Goal: Communication & Community: Connect with others

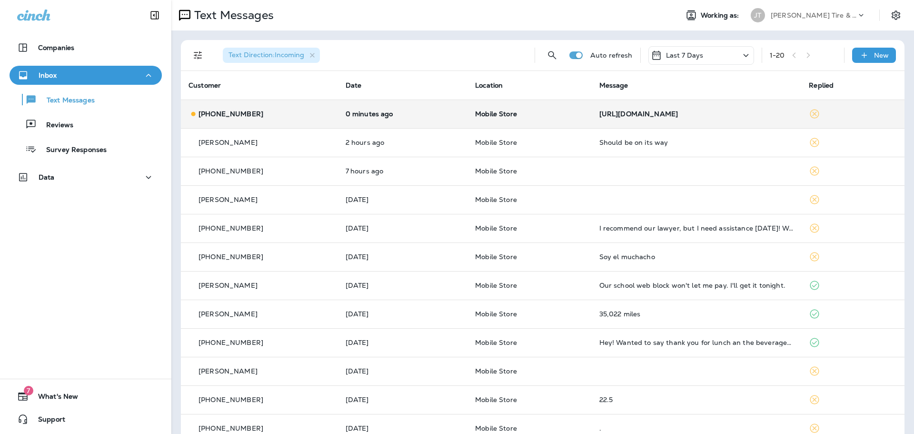
click at [507, 118] on td "Mobile Store" at bounding box center [529, 113] width 124 height 29
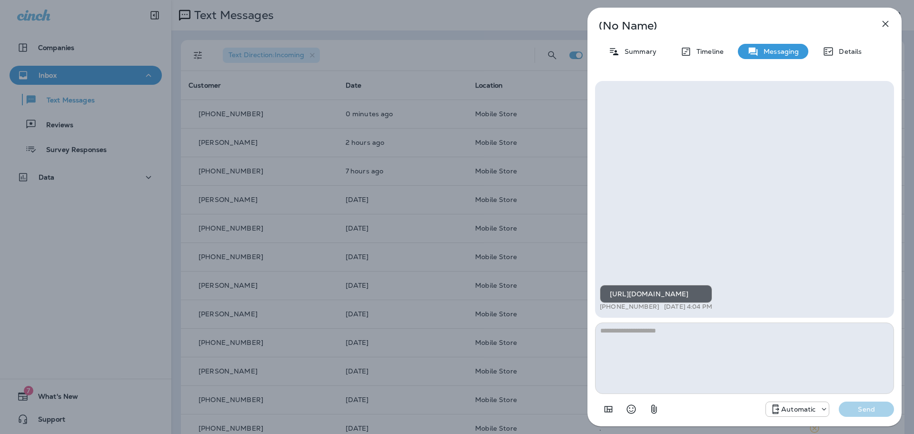
drag, startPoint x: 677, startPoint y: 293, endPoint x: 634, endPoint y: 166, distance: 134.1
click at [642, 162] on div "[URL][DOMAIN_NAME] +1 (712) 355-8798 [DATE] 4:04 PM" at bounding box center [744, 199] width 299 height 237
drag, startPoint x: 742, startPoint y: 293, endPoint x: 657, endPoint y: 241, distance: 100.0
click at [657, 241] on div "[URL][DOMAIN_NAME] +1 (712) 355-8798 [DATE] 4:04 PM" at bounding box center [744, 199] width 299 height 237
click at [680, 296] on div "[URL][DOMAIN_NAME]" at bounding box center [656, 294] width 112 height 18
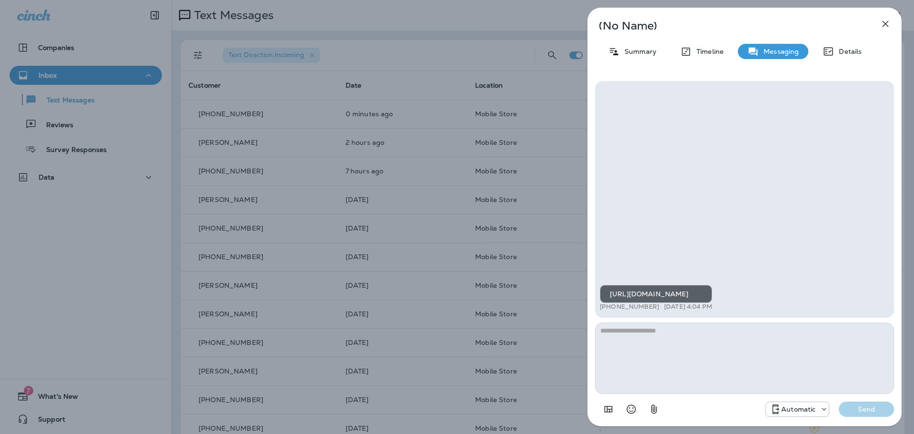
click at [680, 296] on div "[URL][DOMAIN_NAME]" at bounding box center [656, 294] width 112 height 18
copy div "[URL][DOMAIN_NAME]"
click at [676, 188] on div "[URL][DOMAIN_NAME] +1 (712) 355-8798 [DATE] 4:04 PM" at bounding box center [744, 199] width 299 height 237
click at [649, 118] on div "[URL][DOMAIN_NAME] +1 (712) 355-8798 [DATE] 4:04 PM" at bounding box center [744, 199] width 299 height 237
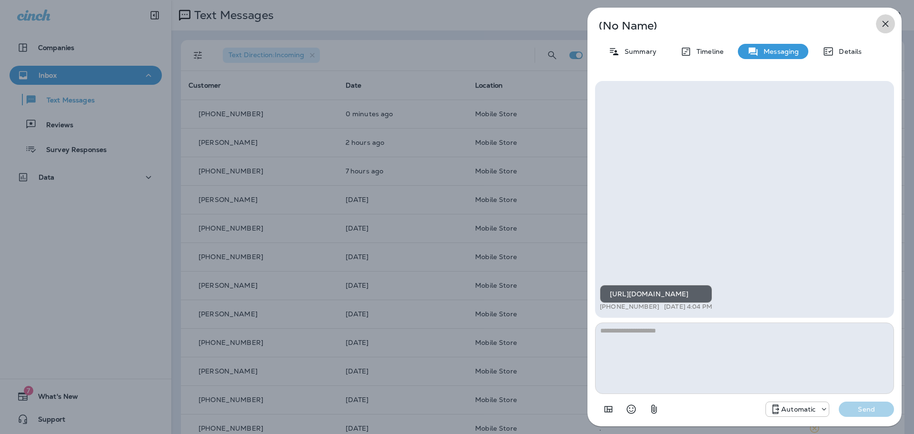
click at [883, 26] on icon "button" at bounding box center [885, 24] width 6 height 6
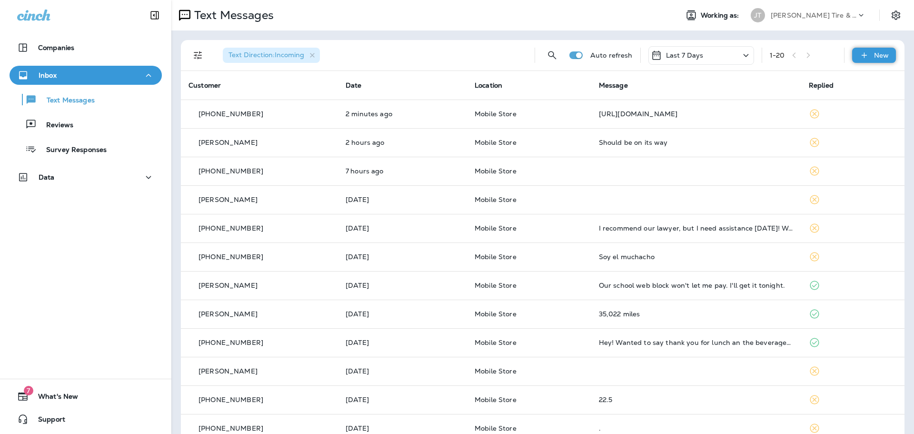
click at [874, 56] on p "New" at bounding box center [881, 55] width 15 height 8
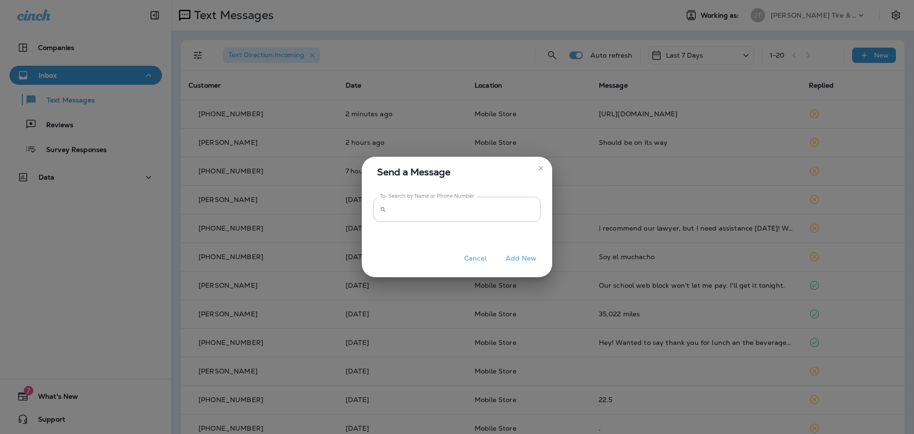
click at [419, 197] on label "To: Search by Name or Phone Number" at bounding box center [427, 195] width 95 height 7
click at [419, 197] on input "To: Search by Name or Phone Number" at bounding box center [465, 209] width 150 height 25
type input "**********"
click at [517, 257] on button "Add New" at bounding box center [521, 258] width 40 height 15
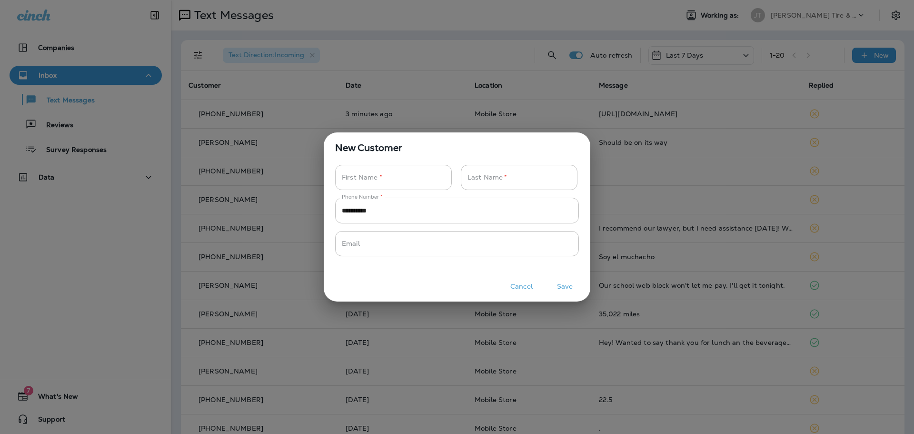
click at [388, 186] on input "Phone Number   *" at bounding box center [388, 177] width 106 height 25
type input "*****"
type input "******"
click at [562, 285] on button "Save" at bounding box center [565, 286] width 36 height 15
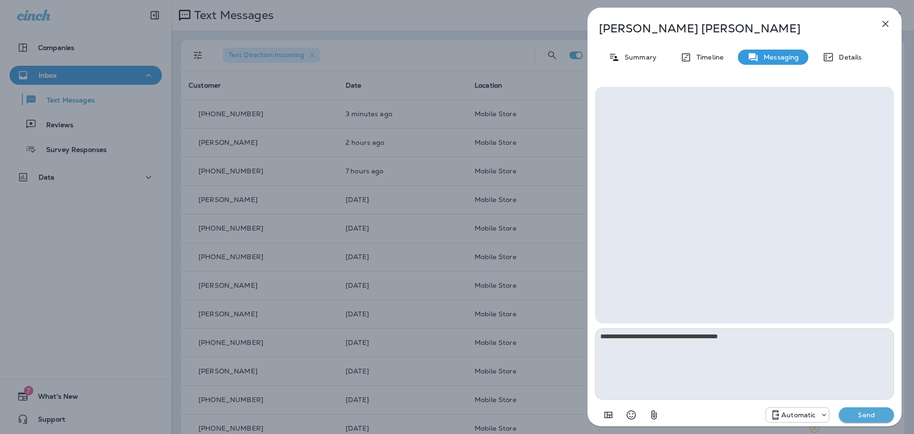
type textarea "**********"
click at [878, 414] on p "Send" at bounding box center [866, 414] width 40 height 9
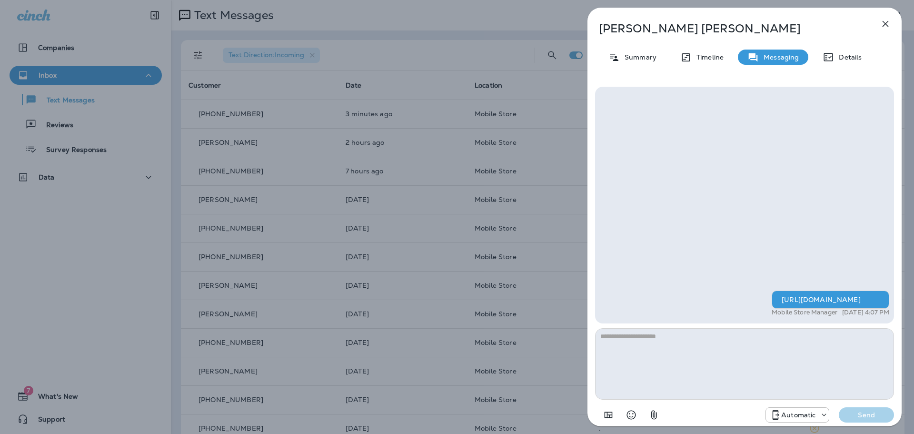
click at [807, 416] on p "Automatic" at bounding box center [798, 415] width 34 height 8
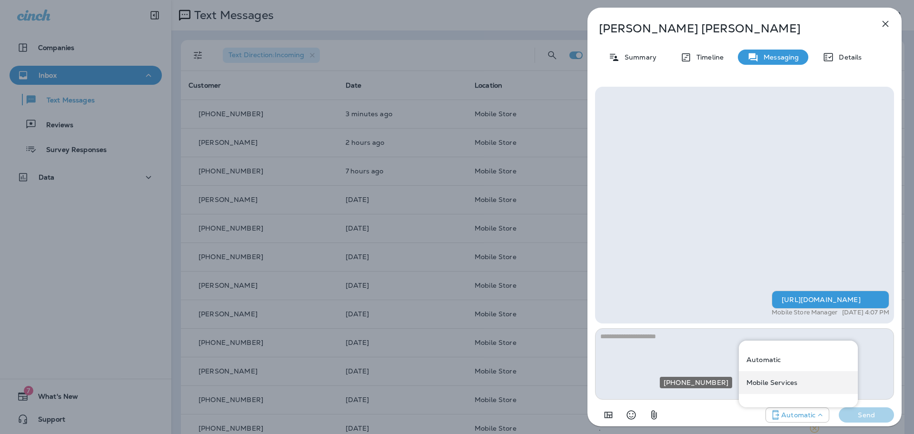
click at [784, 380] on p "Mobile Services" at bounding box center [771, 382] width 51 height 8
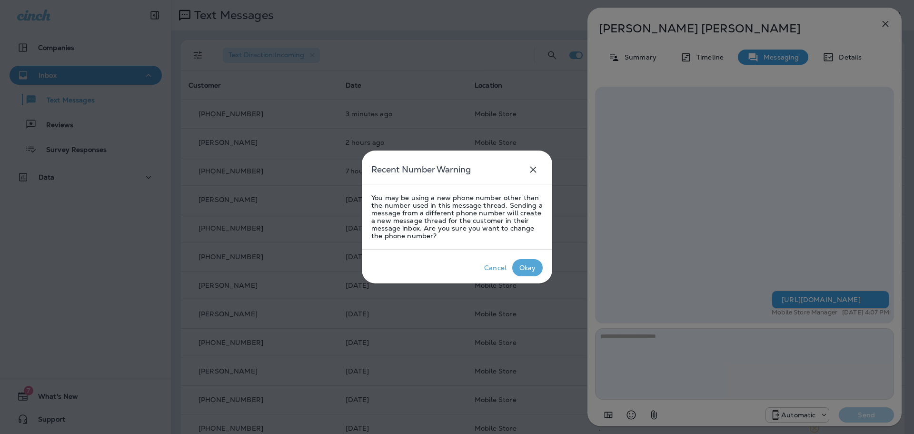
click at [536, 266] on p "Okay" at bounding box center [527, 267] width 20 height 11
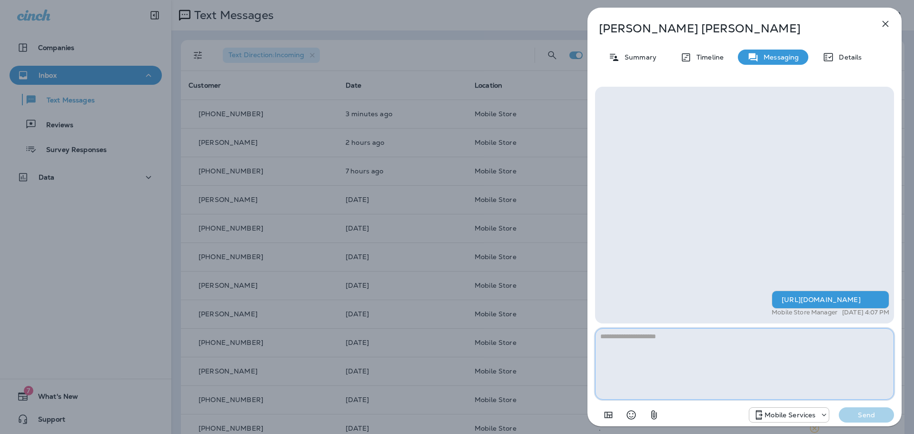
click at [851, 351] on textarea at bounding box center [744, 363] width 299 height 71
click at [884, 22] on icon "button" at bounding box center [885, 24] width 6 height 6
